Goal: Find contact information

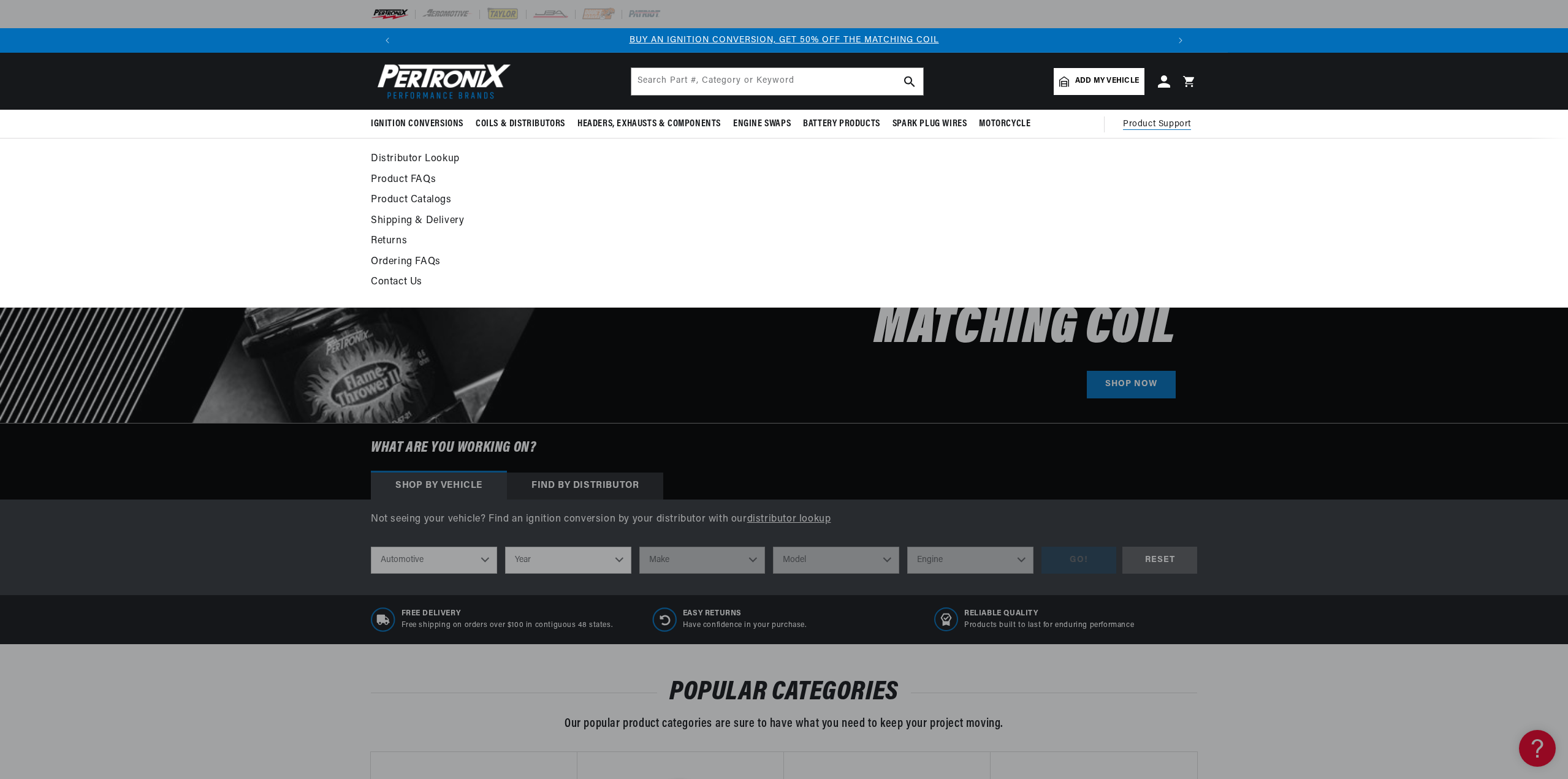
click at [392, 277] on link "Contact Us" at bounding box center [672, 282] width 602 height 17
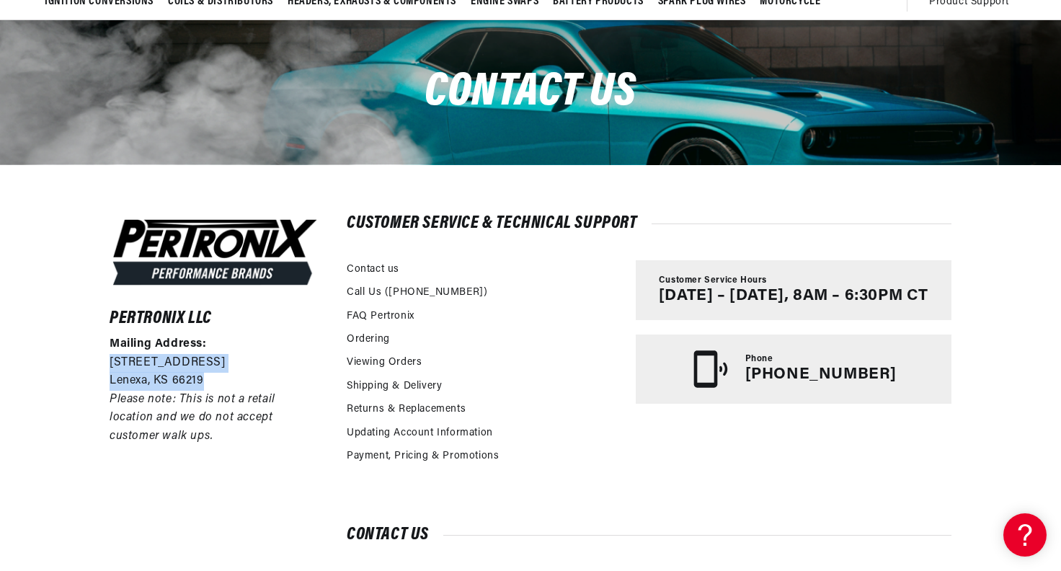
drag, startPoint x: 228, startPoint y: 377, endPoint x: 102, endPoint y: 367, distance: 126.5
click at [102, 367] on div "Pertronix LLC Mailing Address: 10955 Mill Creek Road Lenexa, KS 66219 Please no…" at bounding box center [531, 409] width 914 height 491
copy div "10955 Mill Creek Road Lenexa, KS 66219"
